Goal: Task Accomplishment & Management: Manage account settings

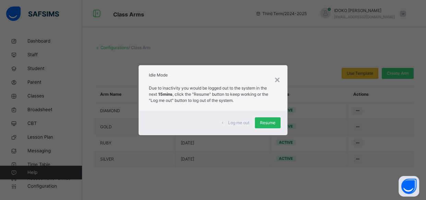
click at [273, 123] on span "Resume" at bounding box center [267, 123] width 15 height 6
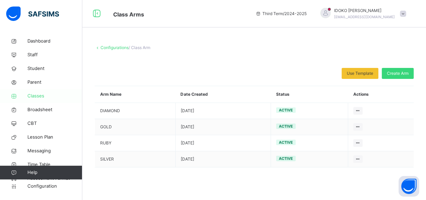
click at [34, 98] on span "Classes" at bounding box center [54, 96] width 55 height 7
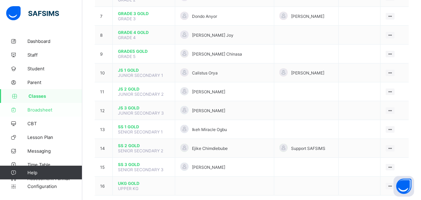
scroll to position [125, 0]
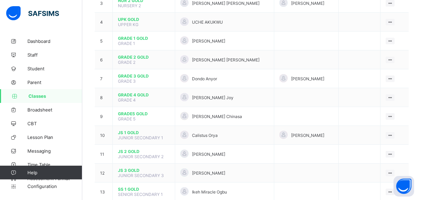
click at [37, 96] on span "Classes" at bounding box center [55, 95] width 54 height 5
click at [51, 93] on span "Classes" at bounding box center [55, 95] width 54 height 5
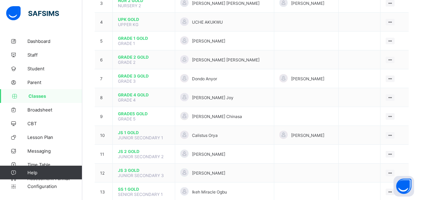
click at [51, 93] on span "Classes" at bounding box center [55, 95] width 54 height 5
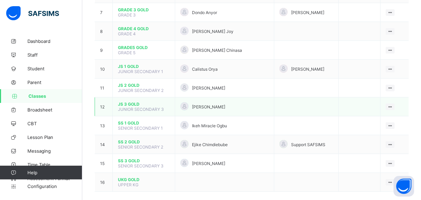
scroll to position [194, 0]
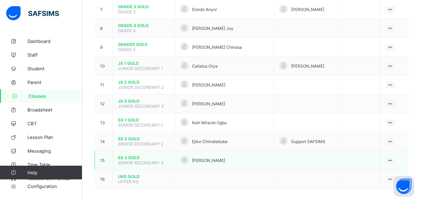
click at [131, 155] on span "SS 3 GOLD" at bounding box center [144, 157] width 52 height 5
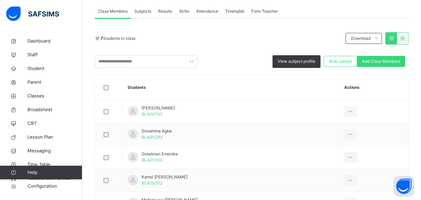
scroll to position [62, 0]
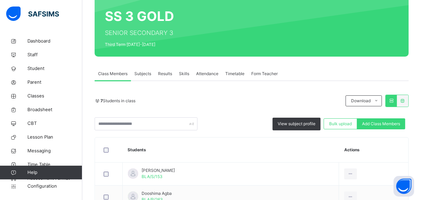
click at [144, 69] on div "Subjects" at bounding box center [143, 74] width 24 height 14
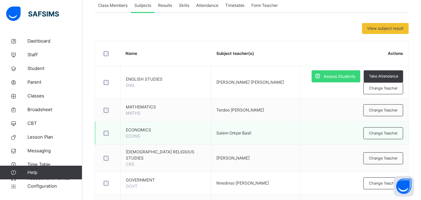
scroll to position [125, 0]
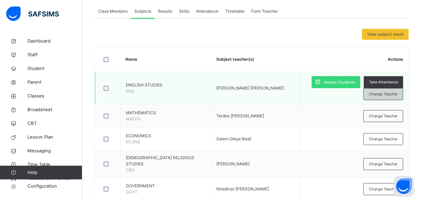
click at [388, 93] on span "Change Teacher" at bounding box center [383, 94] width 29 height 6
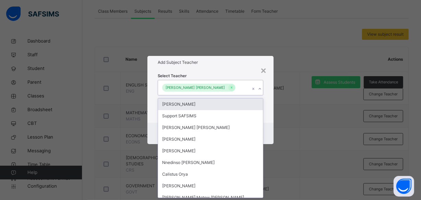
click at [261, 89] on icon at bounding box center [260, 88] width 4 height 7
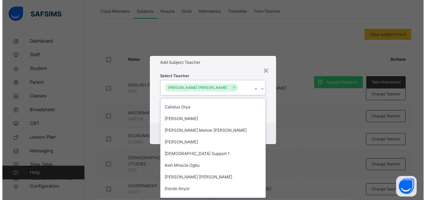
scroll to position [95, 0]
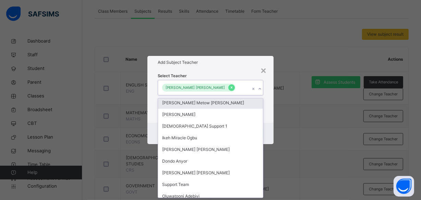
click at [230, 86] on icon at bounding box center [232, 87] width 4 height 5
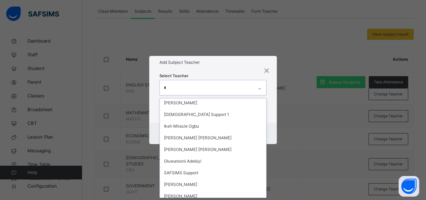
scroll to position [83, 0]
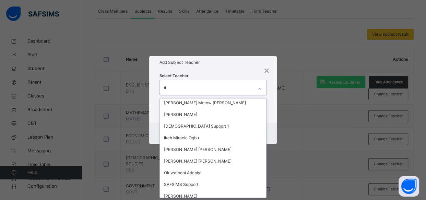
type input "**"
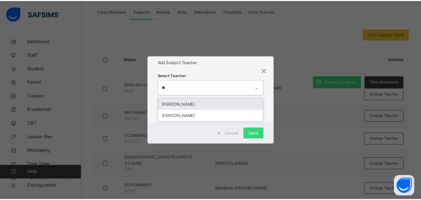
scroll to position [0, 0]
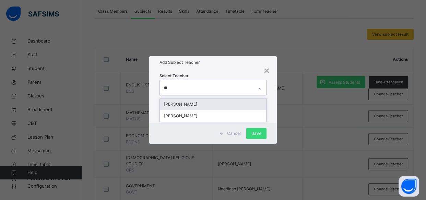
click at [206, 103] on div "[PERSON_NAME]" at bounding box center [213, 104] width 107 height 12
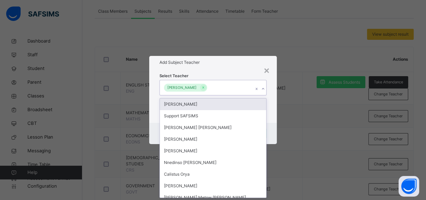
click at [275, 95] on div "Select Teacher option [PERSON_NAME], selected. option [PERSON_NAME] focused, 1 …" at bounding box center [213, 96] width 128 height 54
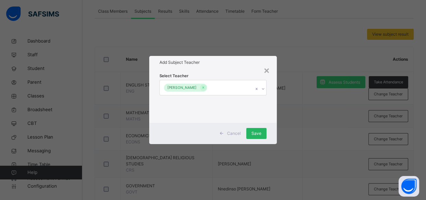
click at [261, 136] on span "Save" at bounding box center [257, 133] width 10 height 6
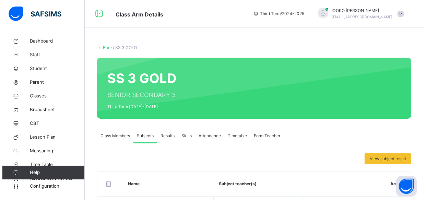
scroll to position [62, 0]
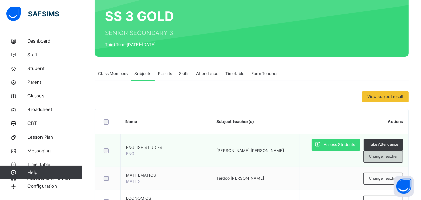
click at [387, 155] on span "Change Teacher" at bounding box center [383, 157] width 29 height 6
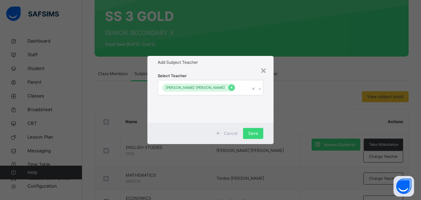
click at [230, 86] on icon at bounding box center [232, 87] width 4 height 5
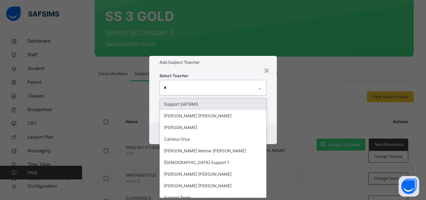
scroll to position [0, 0]
type input "**"
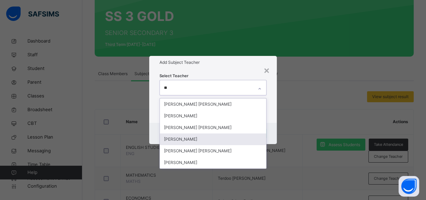
click at [223, 135] on div "[PERSON_NAME]" at bounding box center [213, 140] width 107 height 12
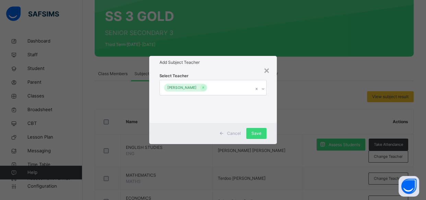
click at [269, 109] on div "Select Teacher [PERSON_NAME]" at bounding box center [213, 96] width 128 height 54
click at [252, 131] on span "Save" at bounding box center [257, 133] width 10 height 6
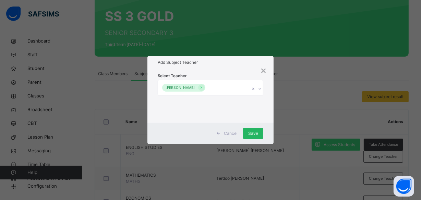
click at [254, 132] on div "Save" at bounding box center [253, 133] width 20 height 11
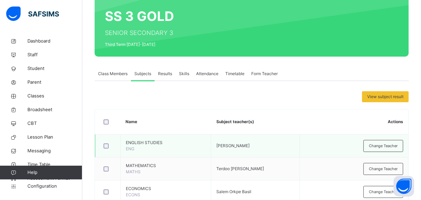
click at [307, 152] on td "Change Teacher" at bounding box center [354, 146] width 109 height 23
click at [376, 145] on span "Change Teacher" at bounding box center [383, 146] width 29 height 6
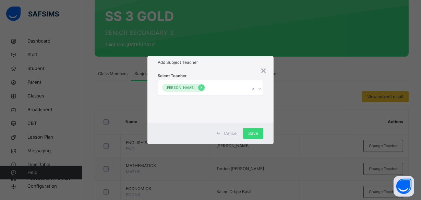
click at [204, 87] on icon at bounding box center [202, 87] width 4 height 5
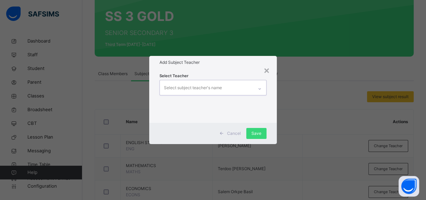
click at [218, 87] on div "Select subject teacher's name" at bounding box center [193, 87] width 58 height 13
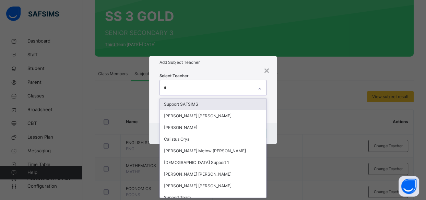
type input "**"
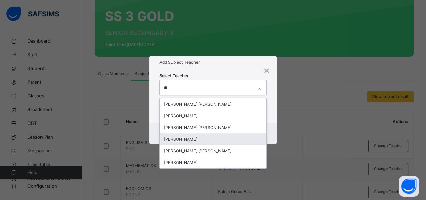
click at [218, 138] on div "[PERSON_NAME]" at bounding box center [213, 140] width 107 height 12
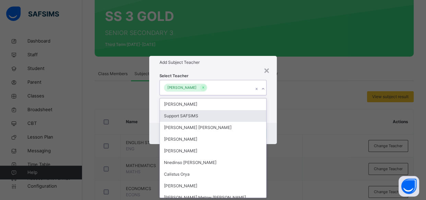
click at [275, 126] on div "Cancel Save" at bounding box center [213, 133] width 128 height 21
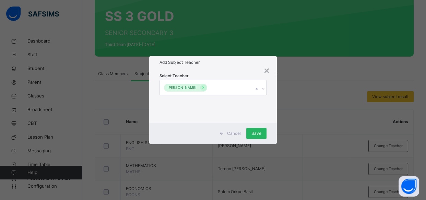
click at [260, 130] on span "Save" at bounding box center [257, 133] width 10 height 6
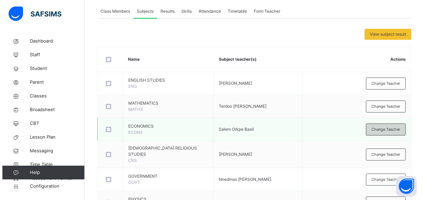
scroll to position [187, 0]
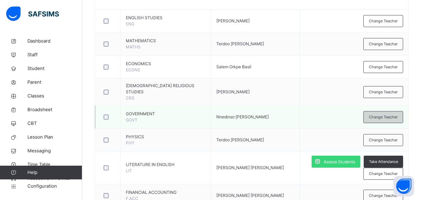
click at [379, 116] on div "Change Teacher" at bounding box center [384, 117] width 40 height 12
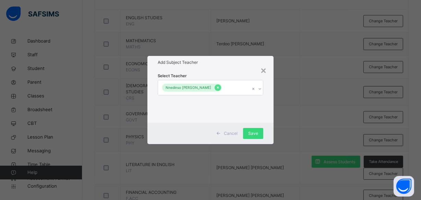
click at [216, 87] on icon at bounding box center [218, 87] width 4 height 5
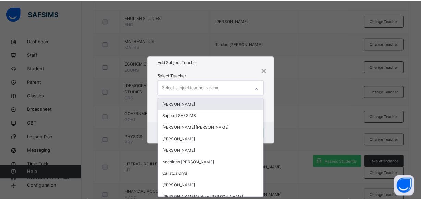
scroll to position [0, 0]
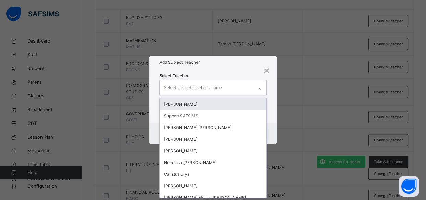
click at [261, 87] on icon at bounding box center [260, 88] width 4 height 7
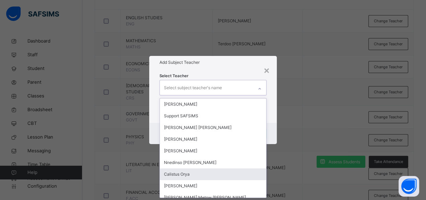
click at [211, 177] on div "Calistus Orya" at bounding box center [213, 175] width 107 height 12
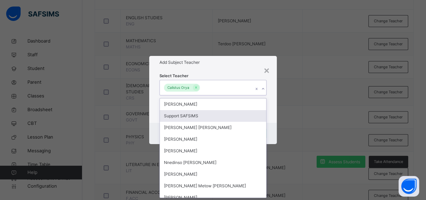
click at [272, 114] on div "Select Teacher option [PERSON_NAME], selected. option Support SAFSIMS focused, …" at bounding box center [213, 96] width 128 height 54
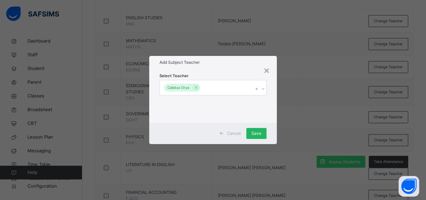
click at [257, 129] on div "Save" at bounding box center [256, 133] width 20 height 11
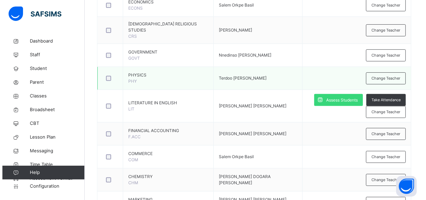
scroll to position [250, 0]
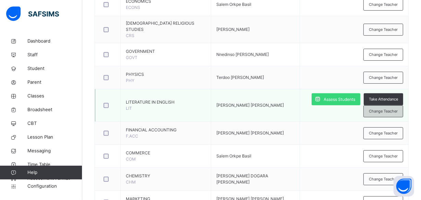
click at [382, 108] on span "Change Teacher" at bounding box center [383, 111] width 29 height 6
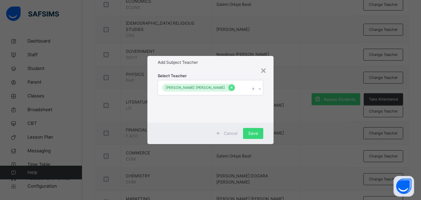
click at [230, 89] on icon at bounding box center [232, 87] width 4 height 5
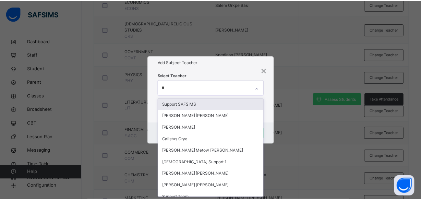
scroll to position [0, 0]
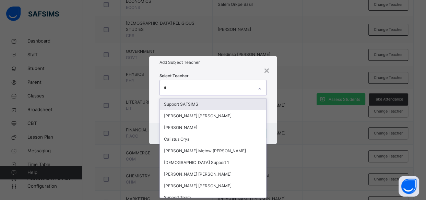
type input "**"
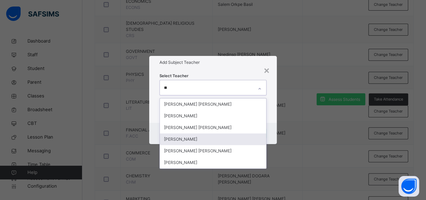
click at [225, 136] on div "[PERSON_NAME]" at bounding box center [213, 140] width 107 height 12
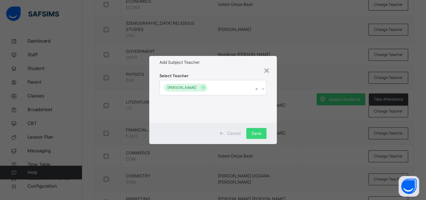
click at [268, 124] on div "Cancel Save" at bounding box center [213, 133] width 128 height 21
click at [261, 131] on span "Save" at bounding box center [257, 133] width 10 height 6
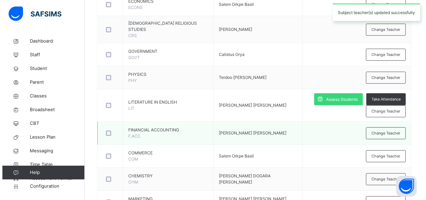
scroll to position [312, 0]
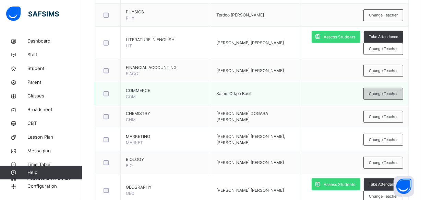
click at [383, 91] on span "Change Teacher" at bounding box center [383, 94] width 29 height 6
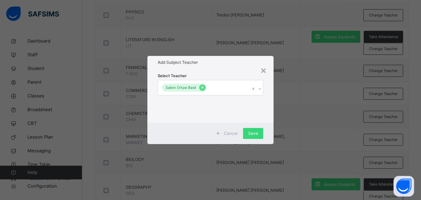
click at [202, 89] on icon at bounding box center [203, 87] width 4 height 5
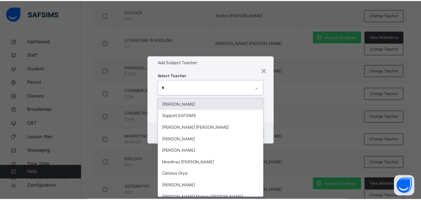
scroll to position [0, 0]
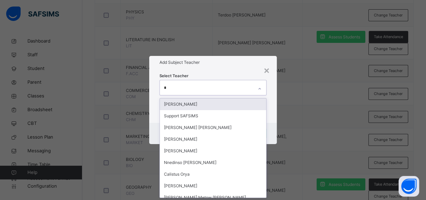
type input "**"
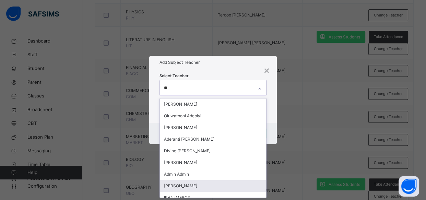
click at [196, 186] on div "[PERSON_NAME]" at bounding box center [213, 186] width 107 height 12
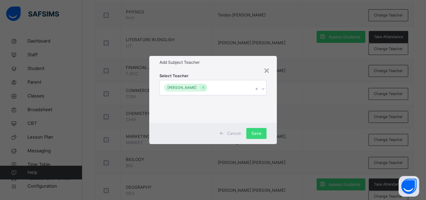
click at [277, 103] on div "Select Teacher [PERSON_NAME]" at bounding box center [213, 96] width 128 height 54
click at [254, 129] on div "Save" at bounding box center [256, 133] width 20 height 11
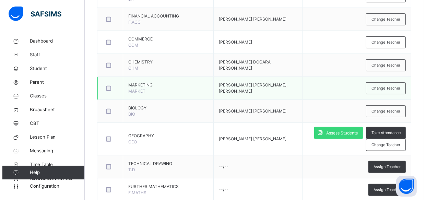
scroll to position [374, 0]
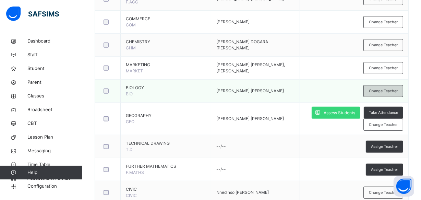
click at [386, 89] on div "Change Teacher" at bounding box center [384, 91] width 40 height 12
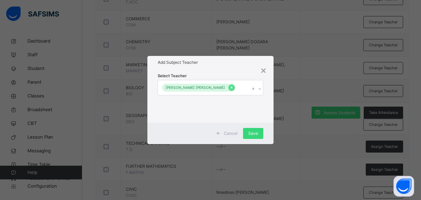
click at [230, 88] on icon at bounding box center [232, 87] width 4 height 5
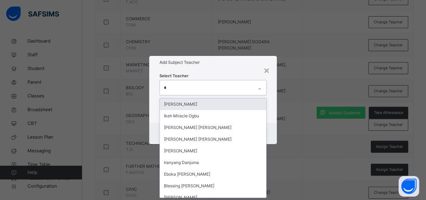
scroll to position [0, 0]
type input "**"
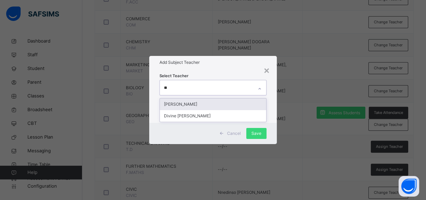
click at [201, 104] on div "[PERSON_NAME]" at bounding box center [213, 104] width 107 height 12
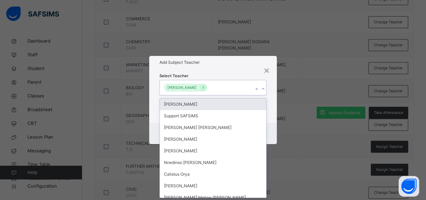
click at [245, 90] on div "[PERSON_NAME]" at bounding box center [207, 87] width 94 height 14
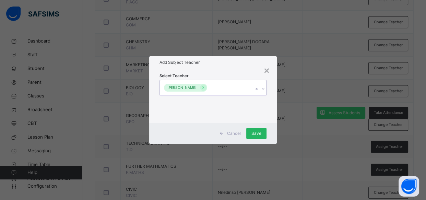
click at [256, 131] on span "Save" at bounding box center [257, 133] width 10 height 6
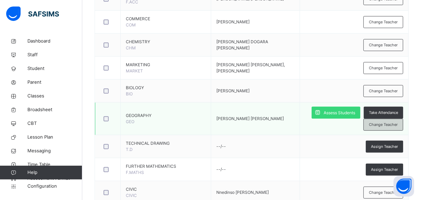
click at [382, 122] on span "Change Teacher" at bounding box center [383, 125] width 29 height 6
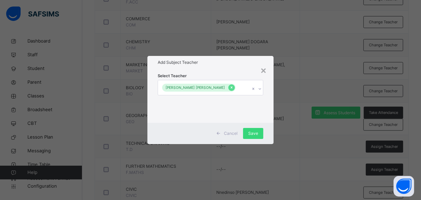
click at [230, 86] on icon at bounding box center [232, 87] width 4 height 5
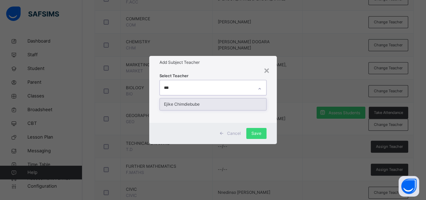
type input "****"
click at [213, 103] on div "Ejike Chimdiebube" at bounding box center [213, 104] width 107 height 12
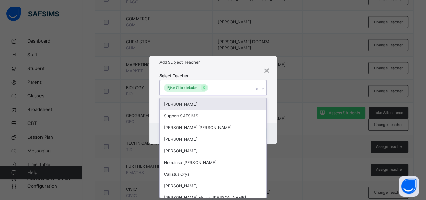
click at [273, 97] on div "Select Teacher option [PERSON_NAME], selected. option [PERSON_NAME] focused, 1 …" at bounding box center [213, 96] width 128 height 54
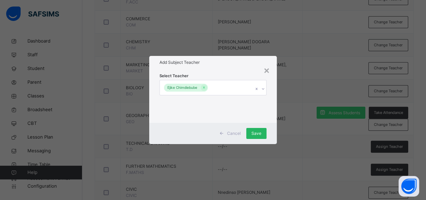
click at [251, 131] on div "Save" at bounding box center [256, 133] width 20 height 11
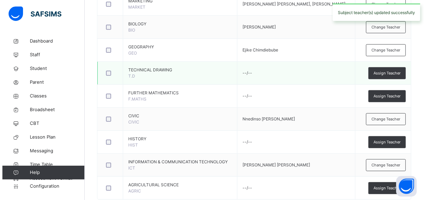
scroll to position [437, 0]
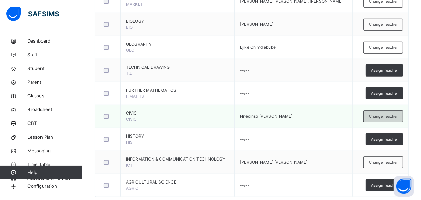
click at [376, 115] on span "Change Teacher" at bounding box center [383, 117] width 29 height 6
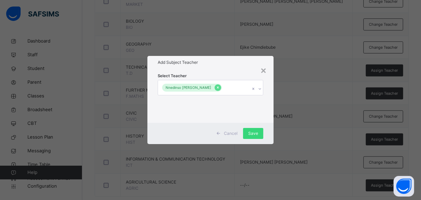
click at [215, 85] on div at bounding box center [218, 87] width 7 height 7
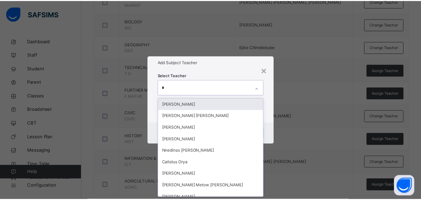
scroll to position [0, 0]
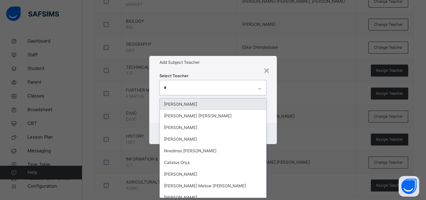
type input "**"
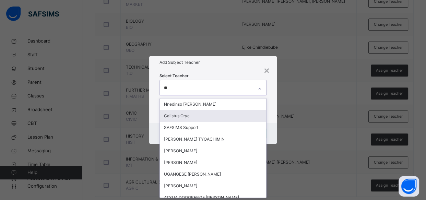
click at [188, 117] on div "Calistus Orya" at bounding box center [213, 116] width 107 height 12
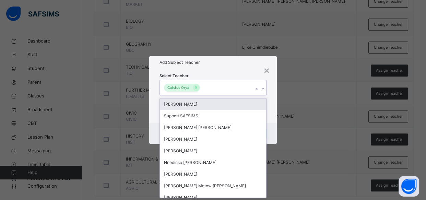
click at [273, 93] on div "Select Teacher option [PERSON_NAME], selected. option [PERSON_NAME] focused, 1 …" at bounding box center [213, 96] width 128 height 54
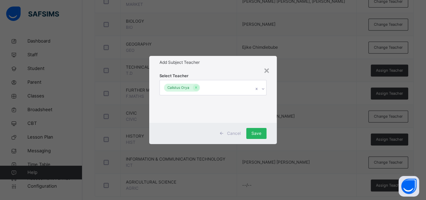
click at [261, 134] on span "Save" at bounding box center [257, 133] width 10 height 6
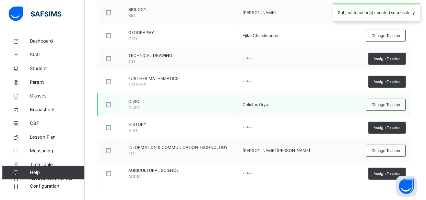
scroll to position [450, 0]
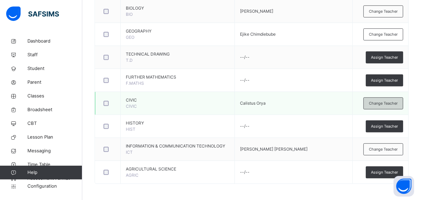
click at [378, 97] on div "Change Teacher" at bounding box center [384, 103] width 40 height 12
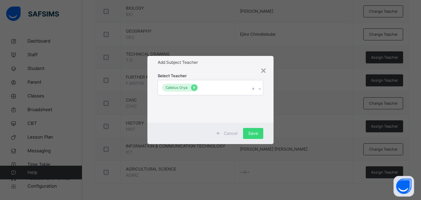
click at [194, 87] on icon at bounding box center [195, 87] width 4 height 5
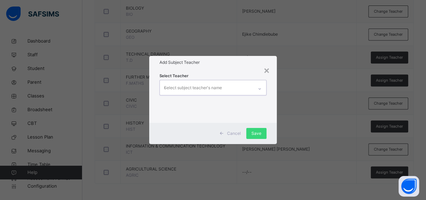
scroll to position [0, 0]
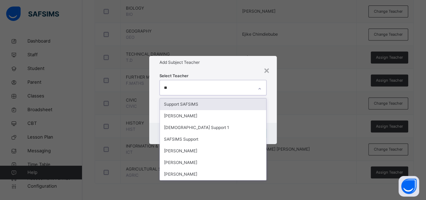
type input "***"
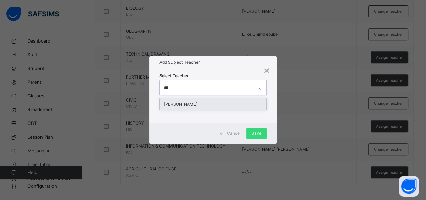
click at [198, 102] on div "[PERSON_NAME]" at bounding box center [213, 104] width 107 height 12
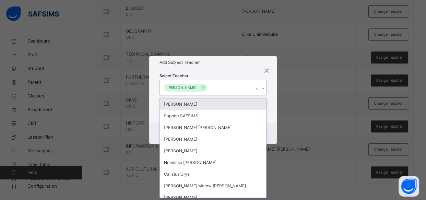
click at [230, 67] on div "Add Subject Teacher" at bounding box center [213, 62] width 128 height 13
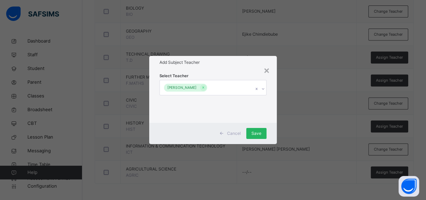
click at [258, 132] on span "Save" at bounding box center [257, 133] width 10 height 6
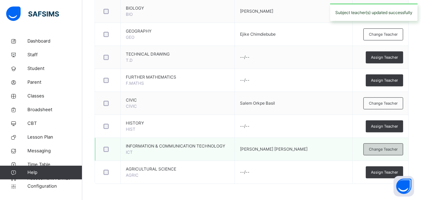
click at [397, 144] on div "Change Teacher" at bounding box center [384, 149] width 40 height 12
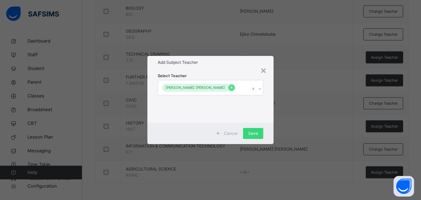
click at [230, 87] on icon at bounding box center [232, 87] width 4 height 5
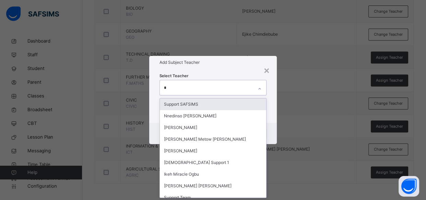
type input "**"
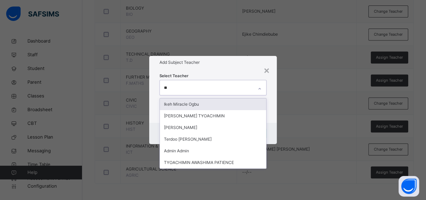
click at [205, 107] on div "Ikeh Miracle Ogbu" at bounding box center [213, 104] width 107 height 12
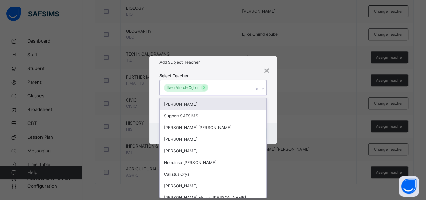
click at [270, 100] on div "Select Teacher option [PERSON_NAME], selected. option [PERSON_NAME] focused, 1 …" at bounding box center [213, 96] width 128 height 54
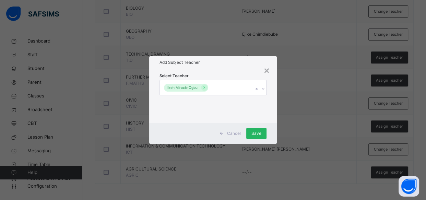
click at [259, 131] on span "Save" at bounding box center [257, 133] width 10 height 6
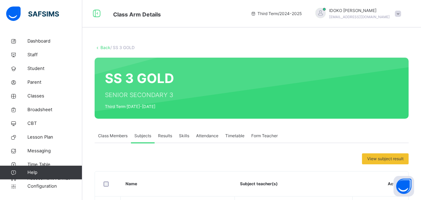
click at [105, 47] on link "Back" at bounding box center [106, 47] width 10 height 5
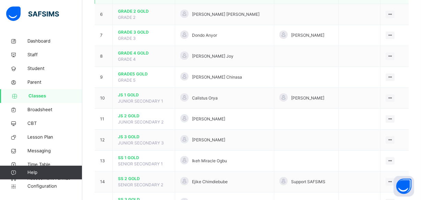
scroll to position [233, 0]
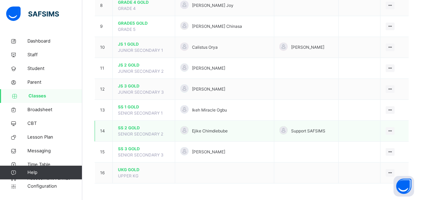
click at [158, 130] on span "SS 2 GOLD" at bounding box center [144, 128] width 52 height 6
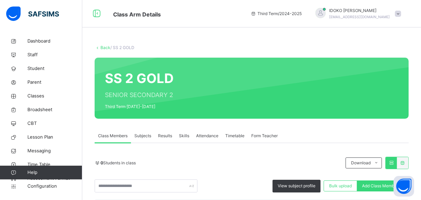
click at [144, 137] on span "Subjects" at bounding box center [143, 136] width 17 height 6
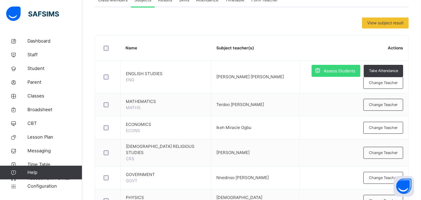
scroll to position [187, 0]
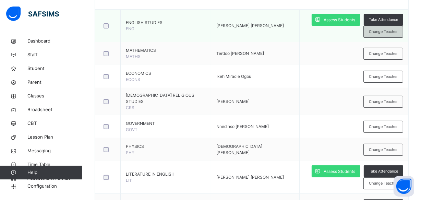
click at [389, 35] on span "Change Teacher" at bounding box center [383, 32] width 29 height 6
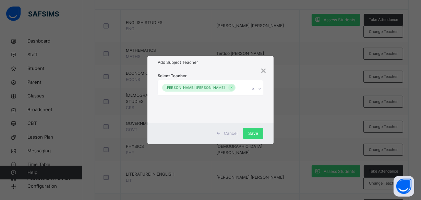
scroll to position [125, 0]
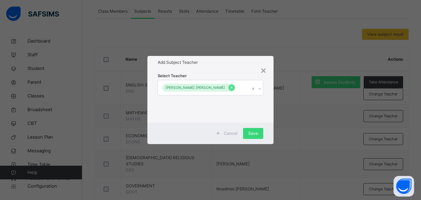
click at [230, 87] on icon at bounding box center [232, 87] width 4 height 5
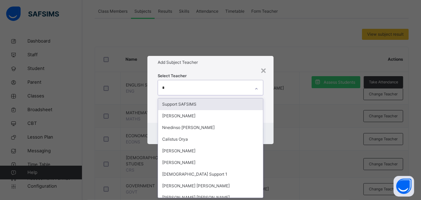
type input "**"
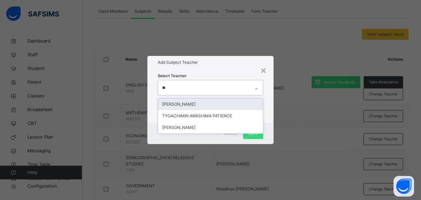
click at [227, 105] on div "[PERSON_NAME]" at bounding box center [210, 104] width 105 height 12
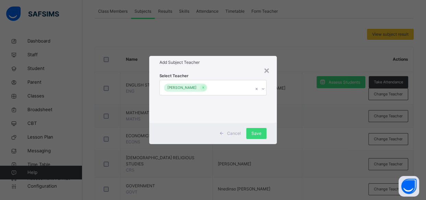
click at [270, 104] on div "Select Teacher [PERSON_NAME]" at bounding box center [213, 96] width 128 height 54
click at [255, 130] on div "Save" at bounding box center [256, 133] width 20 height 11
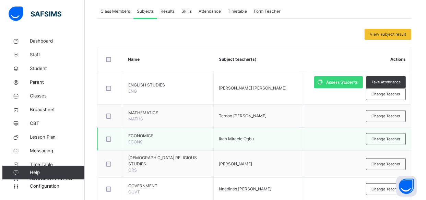
scroll to position [187, 0]
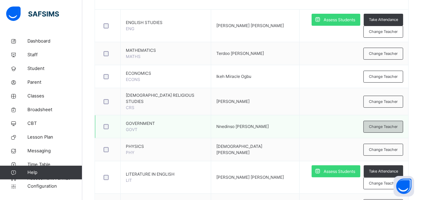
click at [377, 124] on span "Change Teacher" at bounding box center [383, 127] width 29 height 6
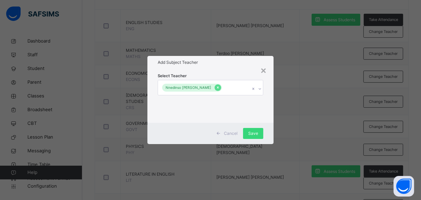
click at [216, 89] on icon at bounding box center [218, 87] width 4 height 5
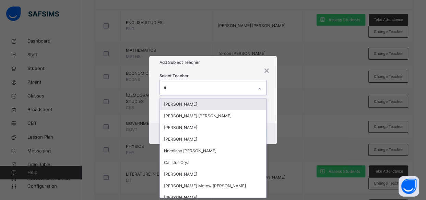
scroll to position [0, 0]
type input "**"
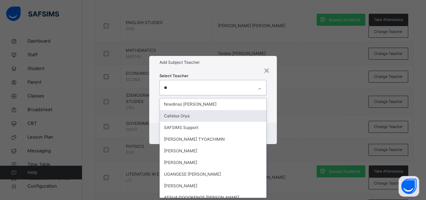
click at [206, 113] on div "Calistus Orya" at bounding box center [213, 116] width 107 height 12
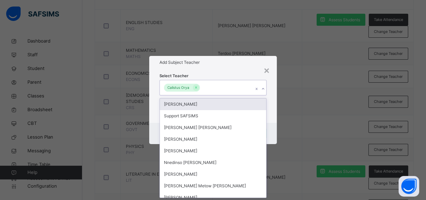
click at [275, 108] on div "Select Teacher option [PERSON_NAME], selected. option [PERSON_NAME] focused, 1 …" at bounding box center [213, 96] width 128 height 54
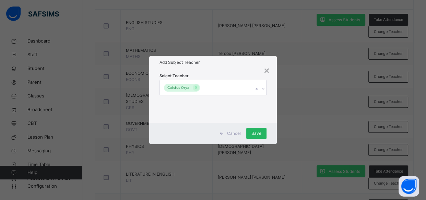
click at [254, 133] on span "Save" at bounding box center [257, 133] width 10 height 6
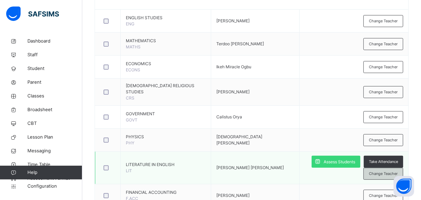
click at [388, 168] on div "Change Teacher" at bounding box center [384, 174] width 40 height 12
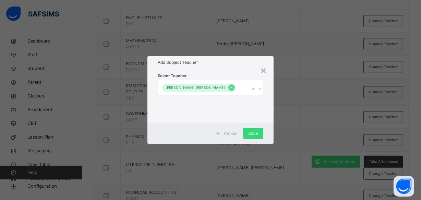
click at [231, 87] on icon at bounding box center [232, 88] width 2 height 2
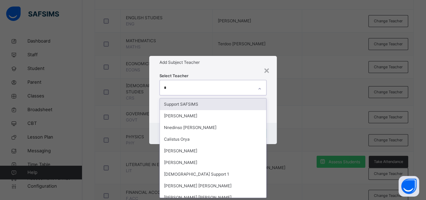
type input "**"
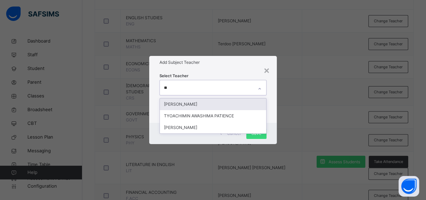
click at [211, 103] on div "[PERSON_NAME]" at bounding box center [213, 104] width 107 height 12
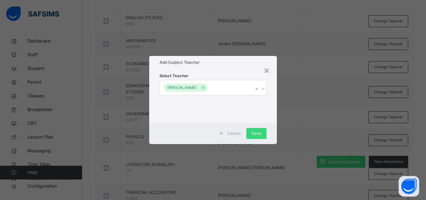
click at [270, 104] on div "Select Teacher [PERSON_NAME]" at bounding box center [213, 96] width 128 height 54
click at [258, 132] on span "Save" at bounding box center [257, 133] width 10 height 6
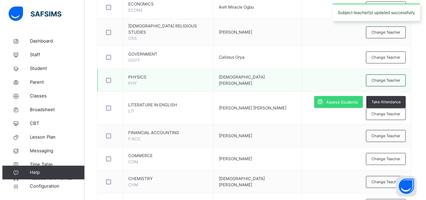
scroll to position [250, 0]
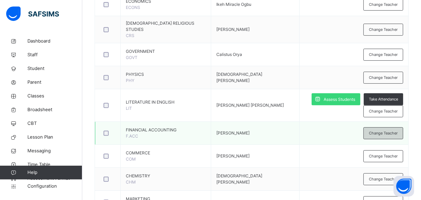
click at [378, 130] on span "Change Teacher" at bounding box center [383, 133] width 29 height 6
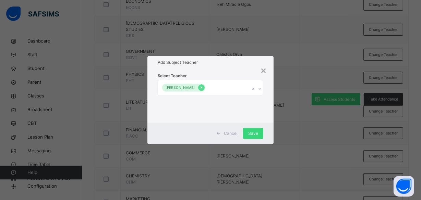
click at [200, 86] on icon at bounding box center [202, 87] width 4 height 5
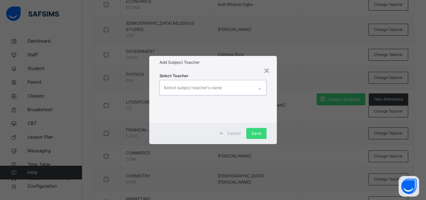
scroll to position [0, 0]
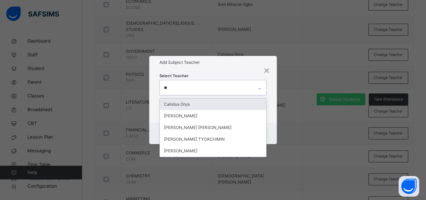
type input "*"
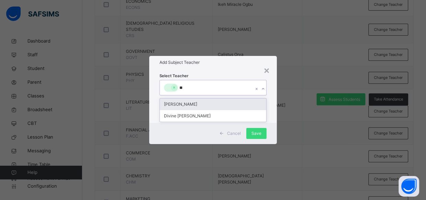
type input "*"
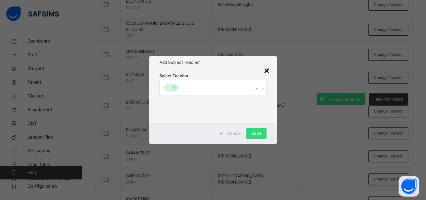
click at [266, 72] on div "×" at bounding box center [267, 70] width 7 height 14
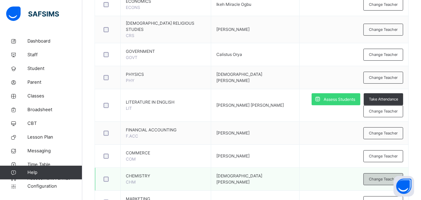
click at [398, 176] on span "Change Teacher" at bounding box center [383, 179] width 29 height 6
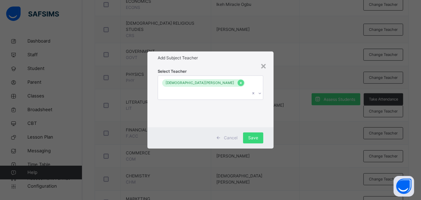
click at [239, 85] on icon at bounding box center [241, 83] width 4 height 5
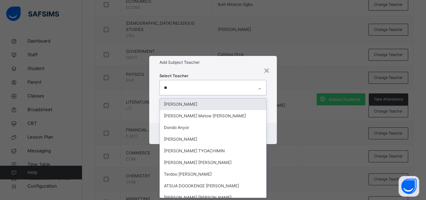
type input "***"
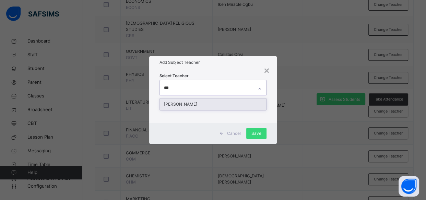
click at [251, 110] on div "[PERSON_NAME]" at bounding box center [213, 104] width 107 height 12
click at [233, 101] on div "[PERSON_NAME]" at bounding box center [213, 104] width 107 height 12
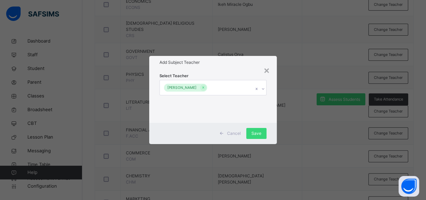
click at [274, 110] on div "Select Teacher [PERSON_NAME]" at bounding box center [213, 96] width 128 height 54
click at [254, 134] on span "Save" at bounding box center [257, 133] width 10 height 6
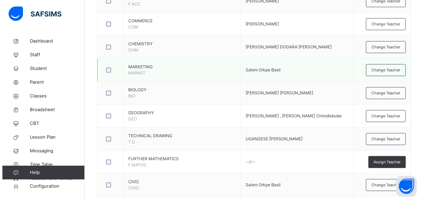
scroll to position [374, 0]
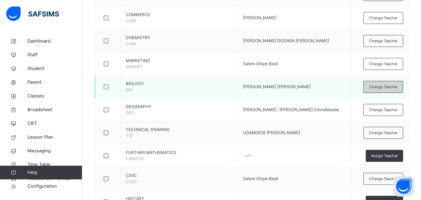
click at [396, 91] on div "Change Teacher" at bounding box center [384, 87] width 40 height 12
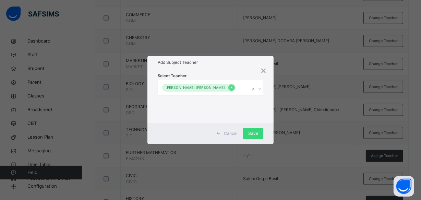
click at [229, 86] on div at bounding box center [232, 87] width 7 height 7
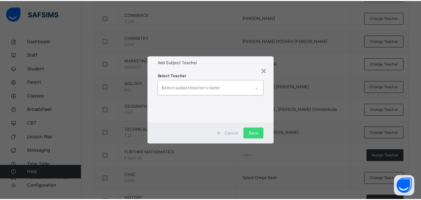
scroll to position [0, 0]
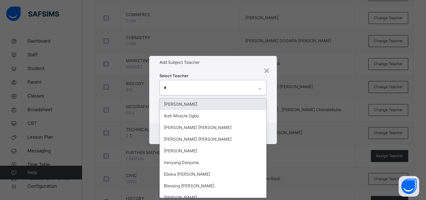
type input "**"
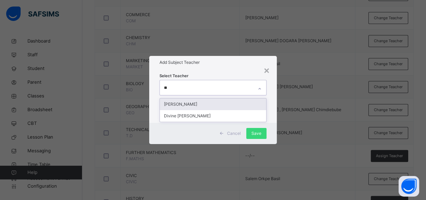
click at [208, 100] on div "[PERSON_NAME]" at bounding box center [213, 104] width 107 height 12
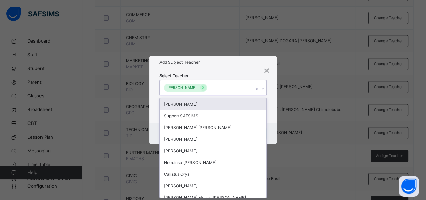
click at [271, 103] on div "Select Teacher option [PERSON_NAME], selected. option [PERSON_NAME] focused, 1 …" at bounding box center [213, 96] width 128 height 54
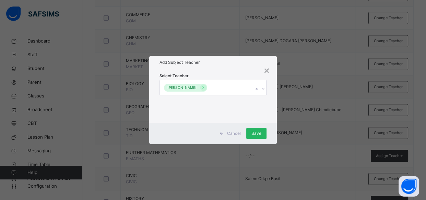
click at [260, 131] on span "Save" at bounding box center [257, 133] width 10 height 6
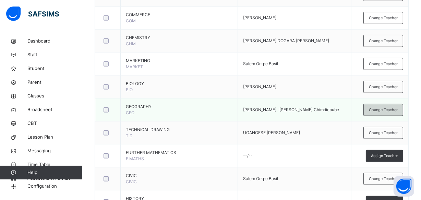
click at [391, 113] on div "Change Teacher" at bounding box center [384, 110] width 40 height 12
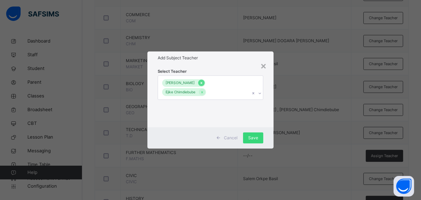
click at [204, 81] on icon at bounding box center [202, 83] width 4 height 5
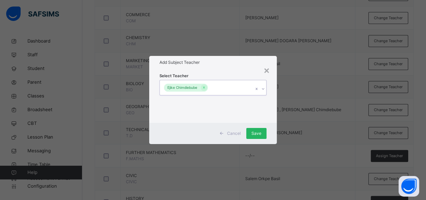
click at [258, 130] on span "Save" at bounding box center [257, 133] width 10 height 6
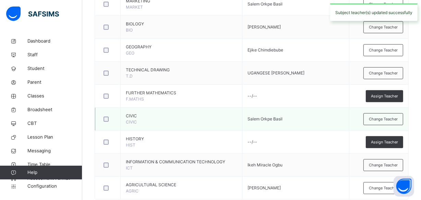
scroll to position [437, 0]
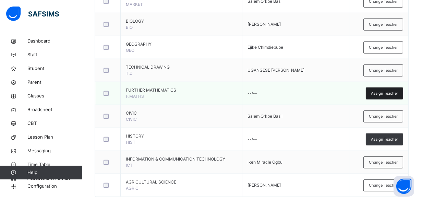
click at [382, 91] on span "Assign Teacher" at bounding box center [384, 94] width 27 height 6
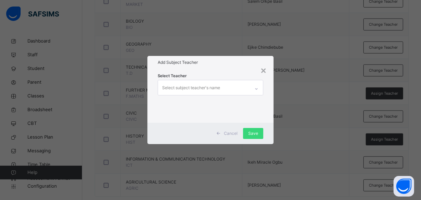
scroll to position [0, 0]
click at [224, 83] on div "Select subject teacher's name" at bounding box center [204, 87] width 92 height 14
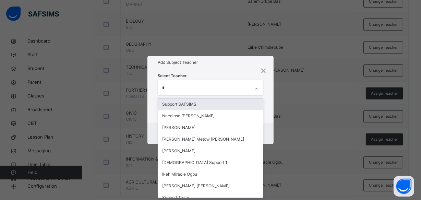
type input "**"
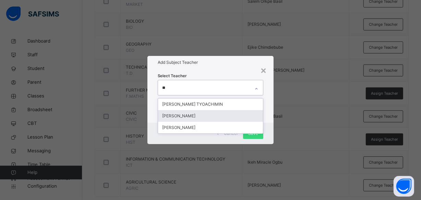
click at [254, 117] on div "[PERSON_NAME]" at bounding box center [210, 116] width 105 height 12
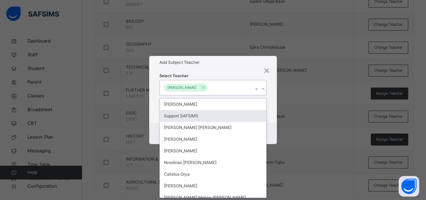
click at [270, 106] on div "Select Teacher option [PERSON_NAME], selected. option Support SAFSIMS focused, …" at bounding box center [213, 96] width 128 height 54
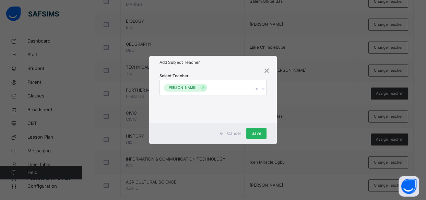
click at [256, 130] on div "Save" at bounding box center [256, 133] width 20 height 11
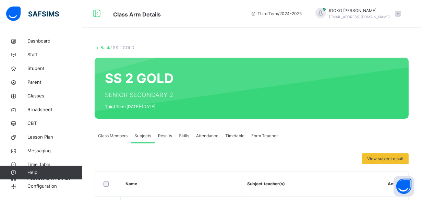
click at [100, 45] on icon at bounding box center [98, 47] width 6 height 5
click at [103, 47] on link "Back" at bounding box center [106, 47] width 10 height 5
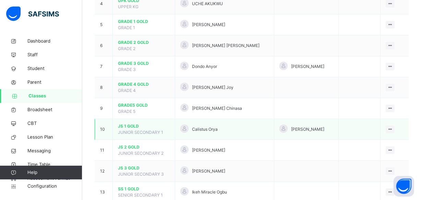
scroll to position [233, 0]
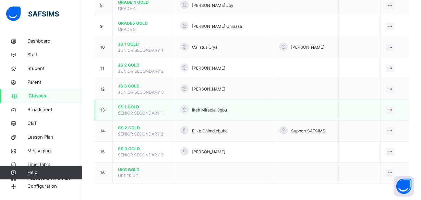
click at [125, 105] on span "SS 1 GOLD" at bounding box center [144, 107] width 52 height 6
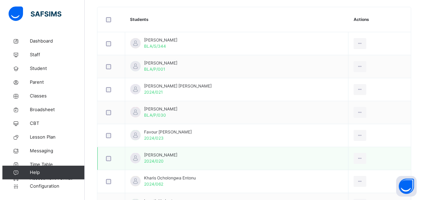
scroll to position [125, 0]
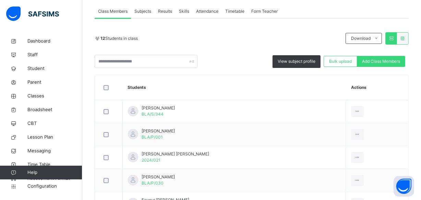
click at [149, 10] on span "Subjects" at bounding box center [143, 11] width 17 height 6
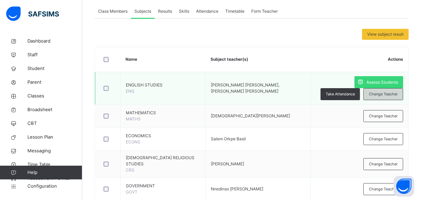
click at [385, 91] on span "Change Teacher" at bounding box center [383, 94] width 29 height 6
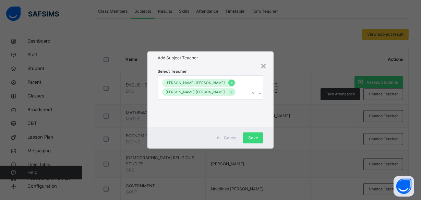
click at [230, 81] on icon at bounding box center [232, 83] width 4 height 5
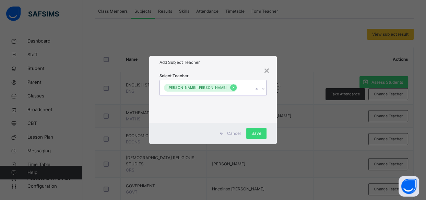
click at [232, 86] on icon at bounding box center [234, 87] width 4 height 5
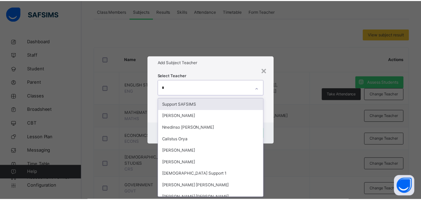
scroll to position [0, 0]
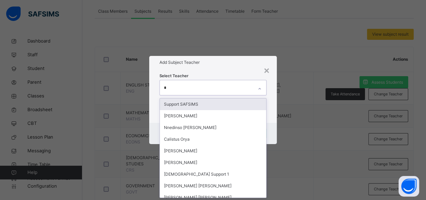
type input "**"
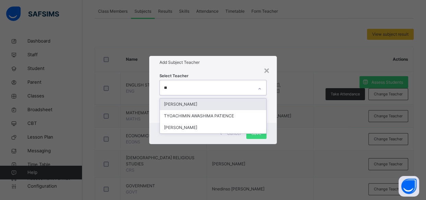
click at [209, 103] on div "[PERSON_NAME]" at bounding box center [213, 104] width 107 height 12
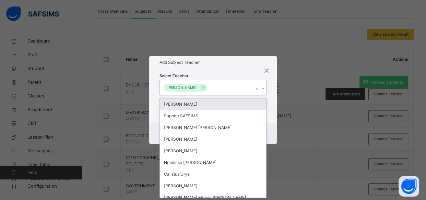
click at [274, 95] on div "Select Teacher option [PERSON_NAME], selected. option [PERSON_NAME] focused, 1 …" at bounding box center [213, 96] width 128 height 54
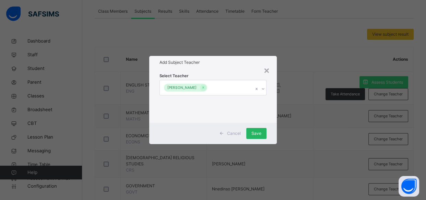
click at [256, 130] on span "Save" at bounding box center [257, 133] width 10 height 6
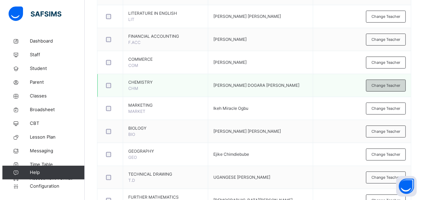
scroll to position [374, 0]
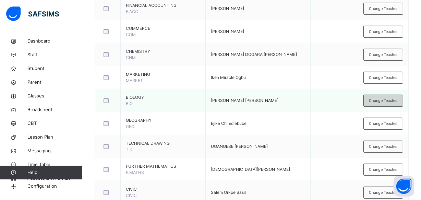
click at [397, 98] on span "Change Teacher" at bounding box center [383, 101] width 29 height 6
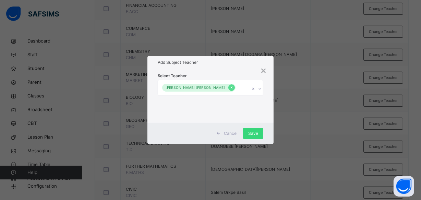
click at [230, 88] on icon at bounding box center [232, 87] width 4 height 5
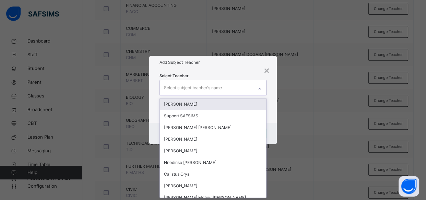
scroll to position [0, 0]
click at [206, 88] on div "Select subject teacher's name" at bounding box center [193, 87] width 58 height 13
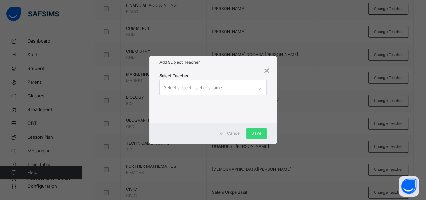
click at [270, 131] on div "Cancel Save" at bounding box center [213, 133] width 128 height 21
click at [267, 67] on div "×" at bounding box center [267, 70] width 7 height 14
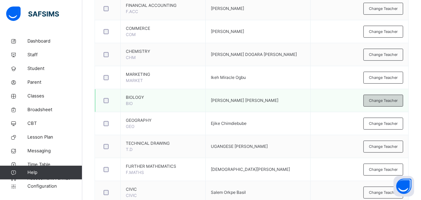
click at [390, 100] on div "Change Teacher" at bounding box center [384, 101] width 40 height 12
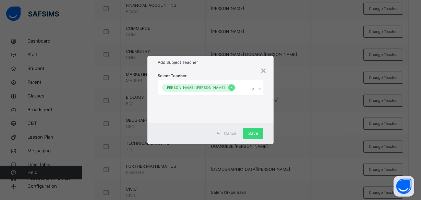
click at [230, 88] on icon at bounding box center [232, 87] width 4 height 5
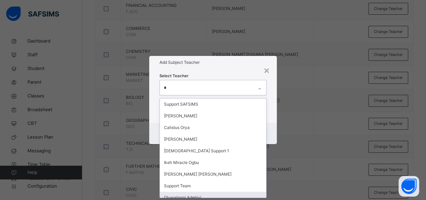
type input "**"
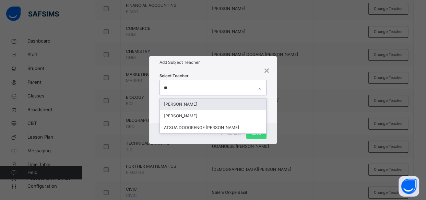
click at [223, 104] on div "[PERSON_NAME]" at bounding box center [213, 104] width 107 height 12
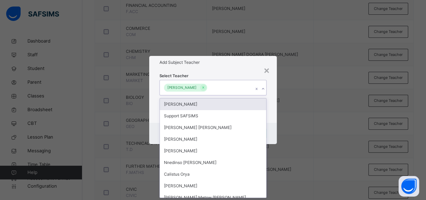
click at [277, 95] on div "× Add Subject Teacher Select Teacher option [PERSON_NAME], selected. option [PE…" at bounding box center [213, 100] width 426 height 200
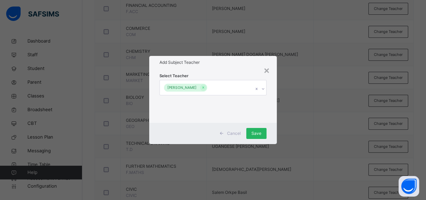
click at [266, 131] on div "Save" at bounding box center [256, 133] width 20 height 11
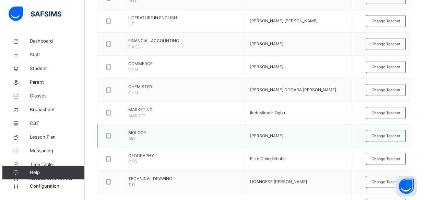
scroll to position [263, 0]
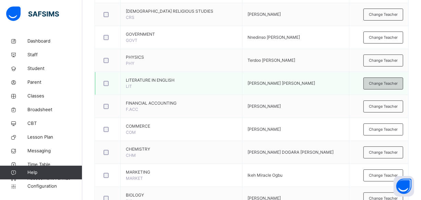
click at [372, 81] on div "Change Teacher" at bounding box center [384, 84] width 40 height 12
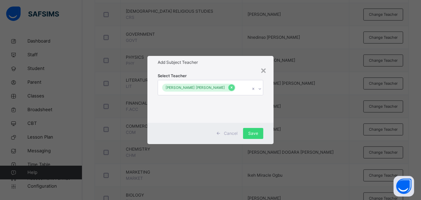
click at [230, 86] on icon at bounding box center [232, 87] width 4 height 5
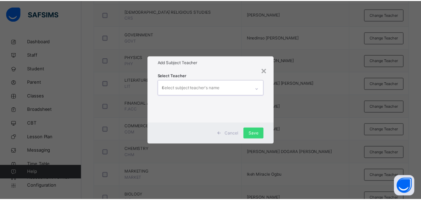
scroll to position [0, 0]
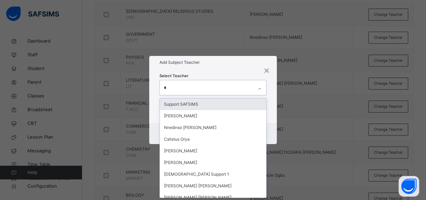
type input "**"
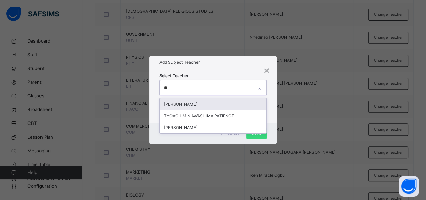
click at [226, 104] on div "[PERSON_NAME]" at bounding box center [213, 104] width 107 height 12
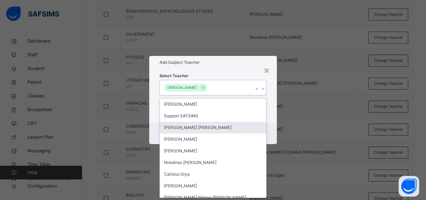
click at [273, 114] on div "Select Teacher option [PERSON_NAME], selected. option [PERSON_NAME] [PERSON_NAM…" at bounding box center [213, 96] width 128 height 54
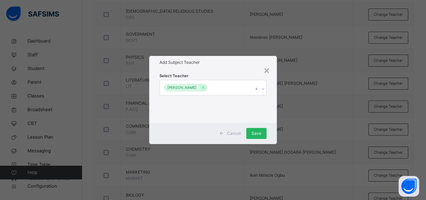
click at [259, 136] on div "Save" at bounding box center [256, 133] width 20 height 11
